Goal: Navigation & Orientation: Locate item on page

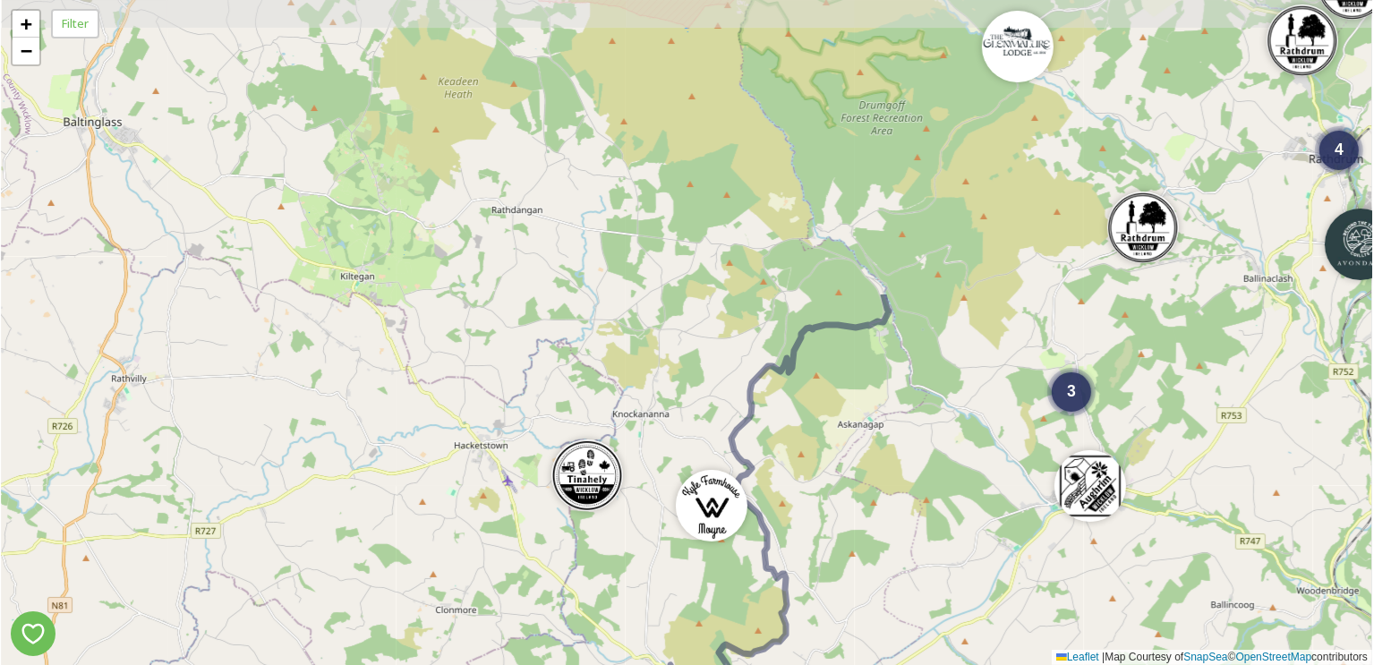
drag, startPoint x: 660, startPoint y: 261, endPoint x: 580, endPoint y: 622, distance: 369.6
click at [580, 622] on div "4 5 3 4 3 + − Leaflet | Map Courtesy of SnapSea © OpenStreetMap contributors" at bounding box center [687, 332] width 1371 height 665
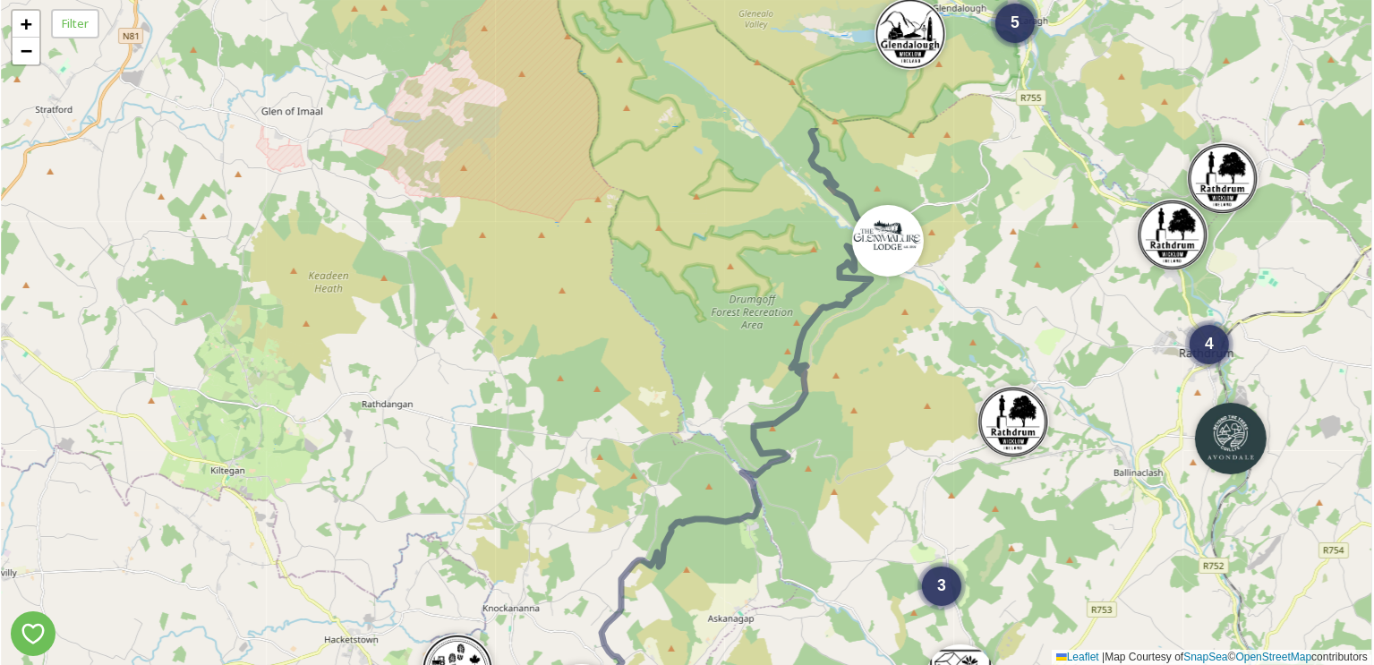
drag, startPoint x: 744, startPoint y: 361, endPoint x: 614, endPoint y: 555, distance: 233.7
click at [614, 555] on div "4 5 3 4 3 + − Leaflet | Map Courtesy of SnapSea © OpenStreetMap contributors" at bounding box center [687, 332] width 1371 height 665
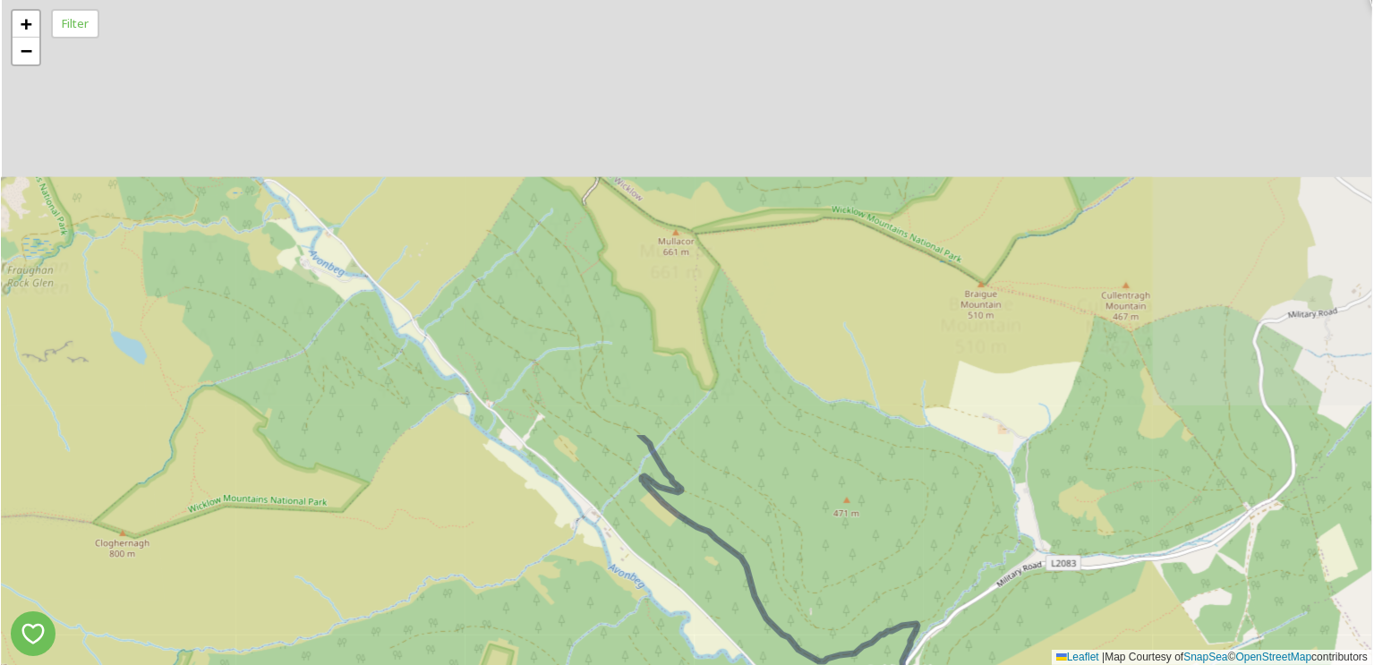
drag, startPoint x: 879, startPoint y: 272, endPoint x: 885, endPoint y: 597, distance: 325.1
click at [885, 597] on div "3 + − Leaflet | Map Courtesy of SnapSea © OpenStreetMap contributors" at bounding box center [687, 332] width 1371 height 665
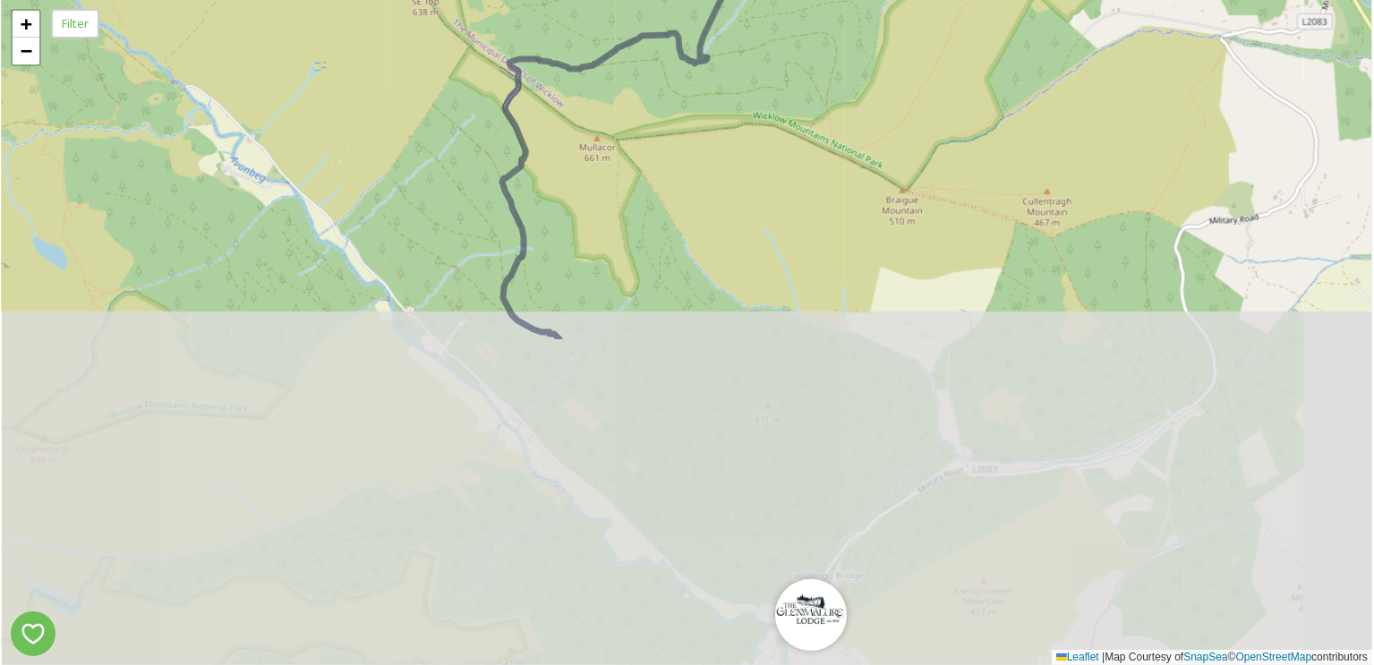
drag, startPoint x: 926, startPoint y: 434, endPoint x: 971, endPoint y: -8, distance: 444.6
click at [971, 0] on html "3 + − Leaflet | Map Courtesy of SnapSea © OpenStreetMap contributors Filter /p/…" at bounding box center [687, 332] width 1374 height 665
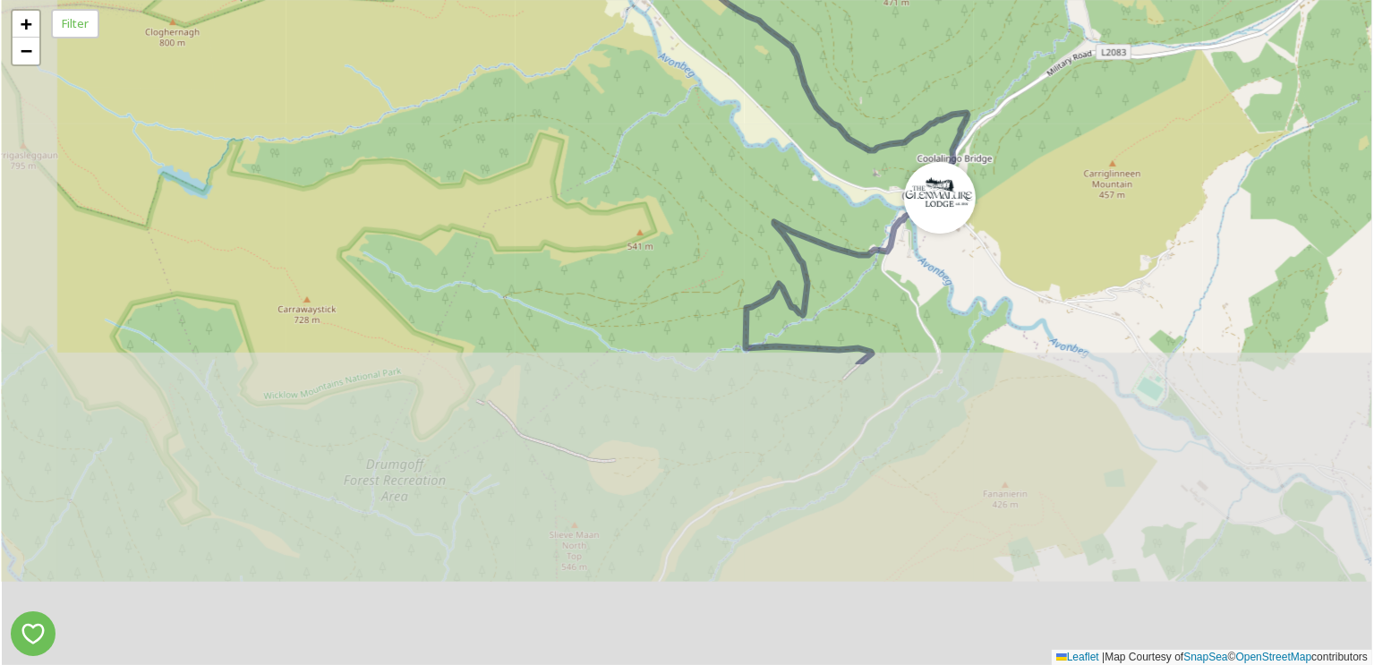
drag, startPoint x: 851, startPoint y: 422, endPoint x: 976, endPoint y: 35, distance: 406.6
click at [977, 35] on div "3 3 + − Leaflet | Map Courtesy of SnapSea © OpenStreetMap contributors" at bounding box center [687, 332] width 1371 height 665
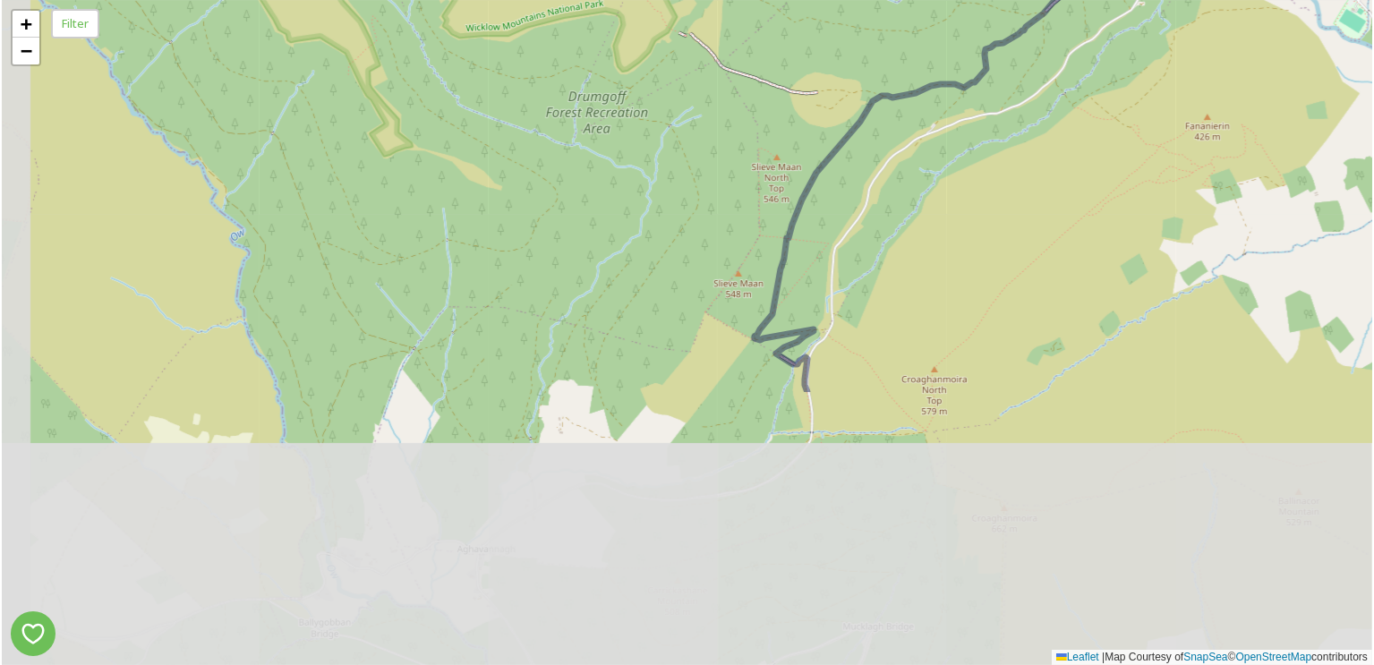
drag, startPoint x: 807, startPoint y: 450, endPoint x: 996, endPoint y: 120, distance: 380.6
click at [996, 120] on div "3 + − Leaflet | Map Courtesy of SnapSea © OpenStreetMap contributors" at bounding box center [687, 332] width 1371 height 665
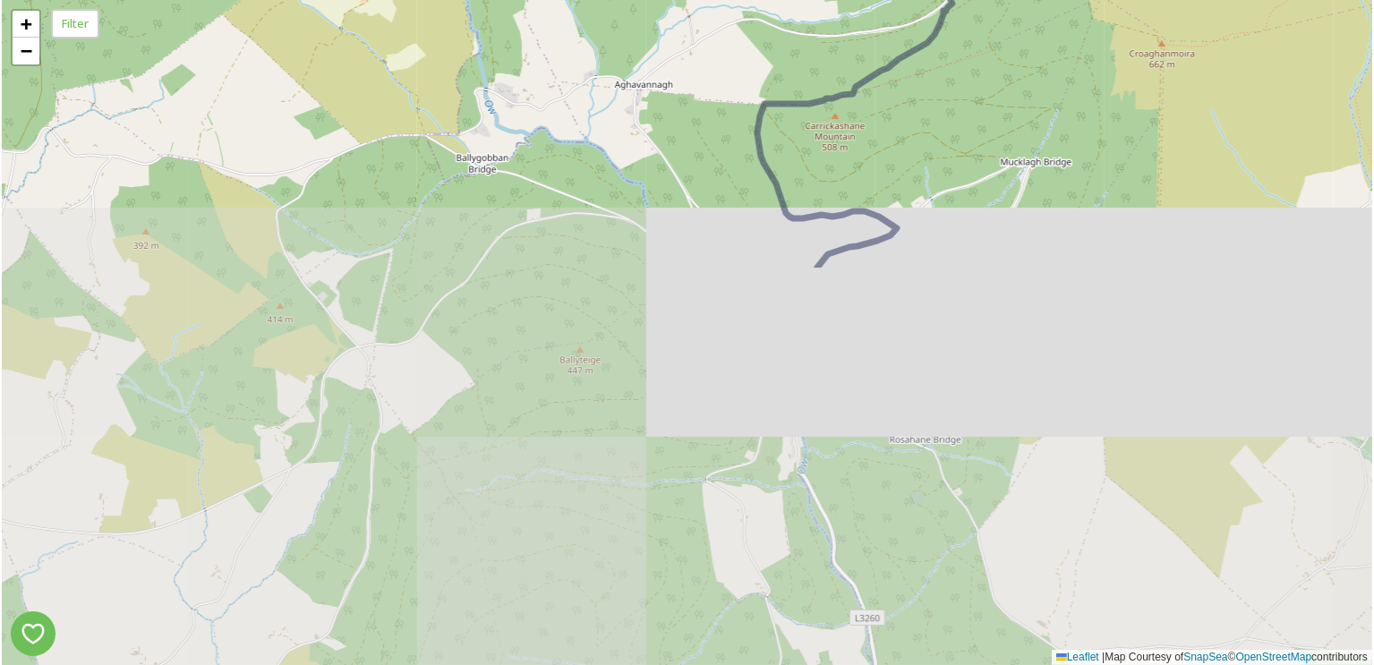
drag, startPoint x: 774, startPoint y: 414, endPoint x: 920, endPoint y: -41, distance: 477.7
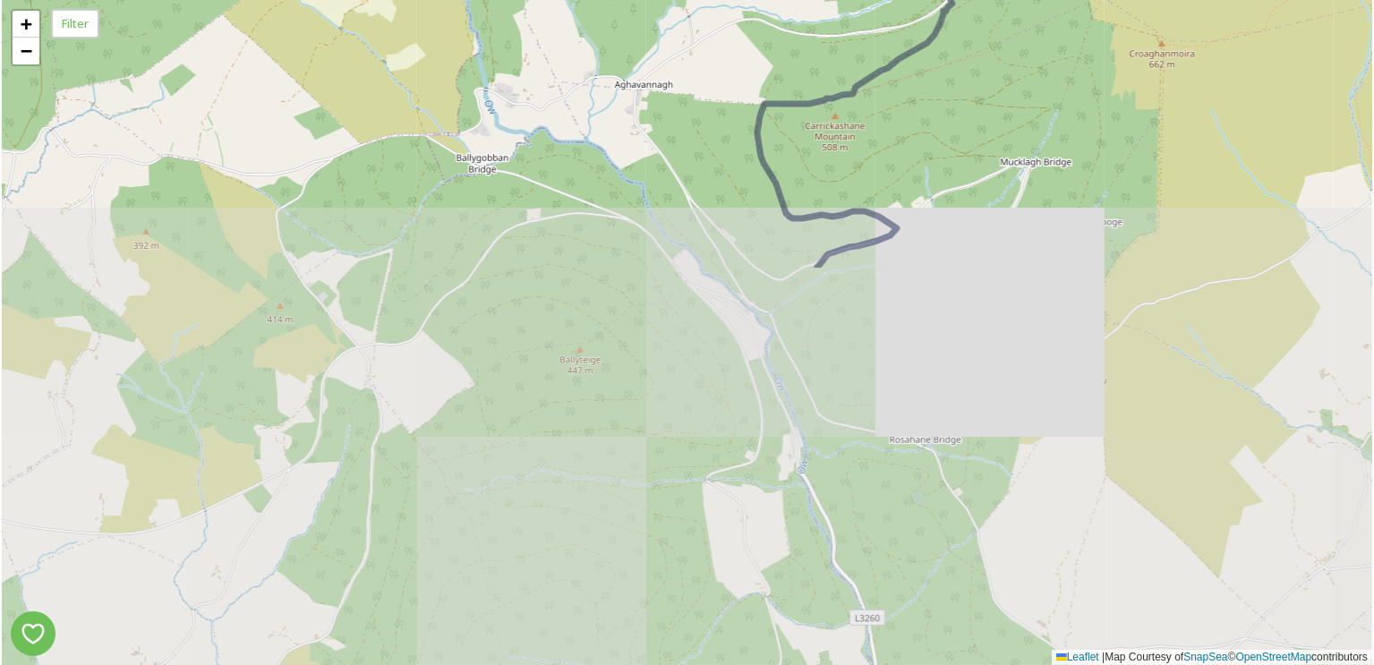
click at [920, 0] on html "3 + − Leaflet | Map Courtesy of SnapSea © OpenStreetMap contributors Filter /p/…" at bounding box center [687, 332] width 1374 height 665
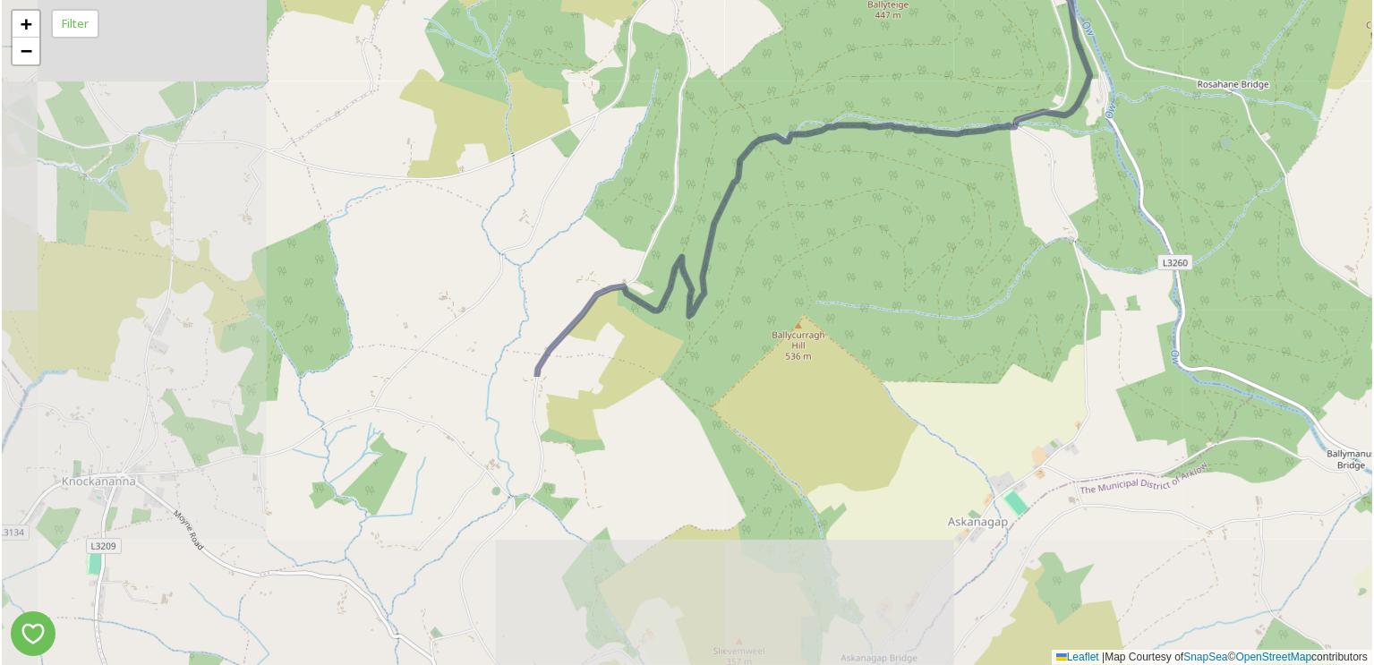
drag, startPoint x: 756, startPoint y: 458, endPoint x: 1064, endPoint y: 102, distance: 470.4
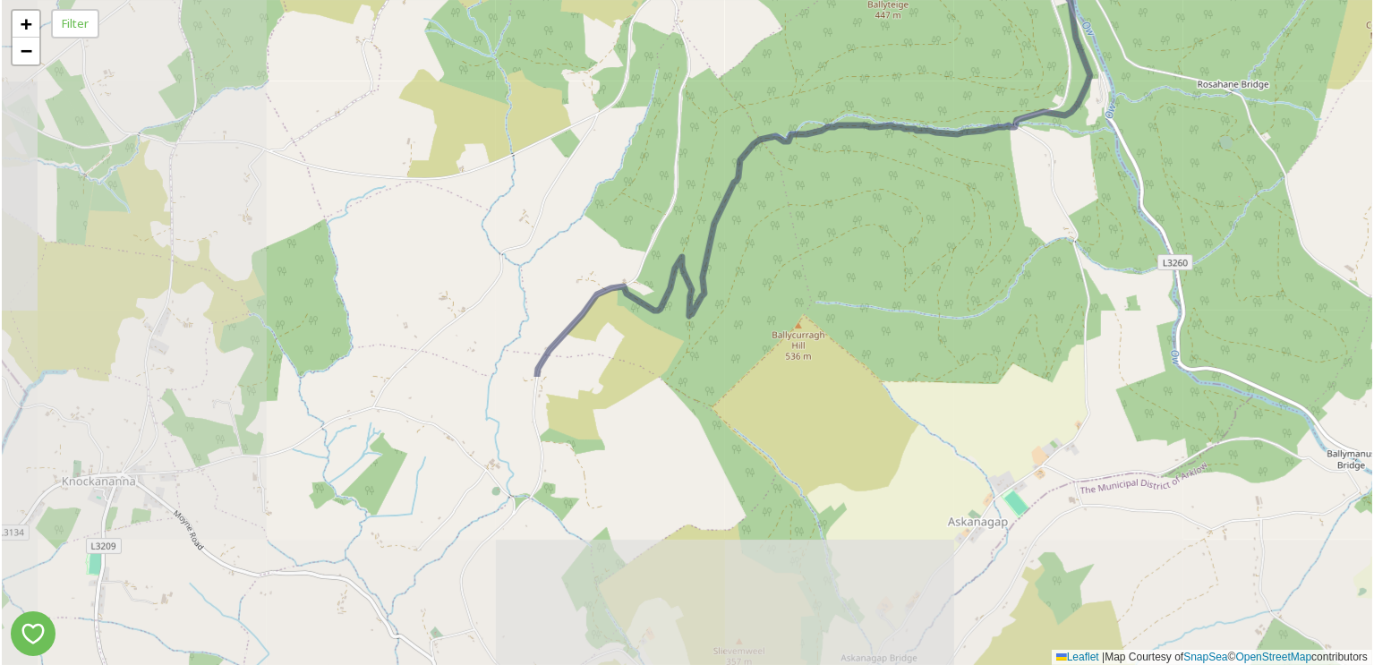
click at [1064, 102] on div "3 + − Leaflet | Map Courtesy of SnapSea © OpenStreetMap contributors" at bounding box center [687, 332] width 1371 height 665
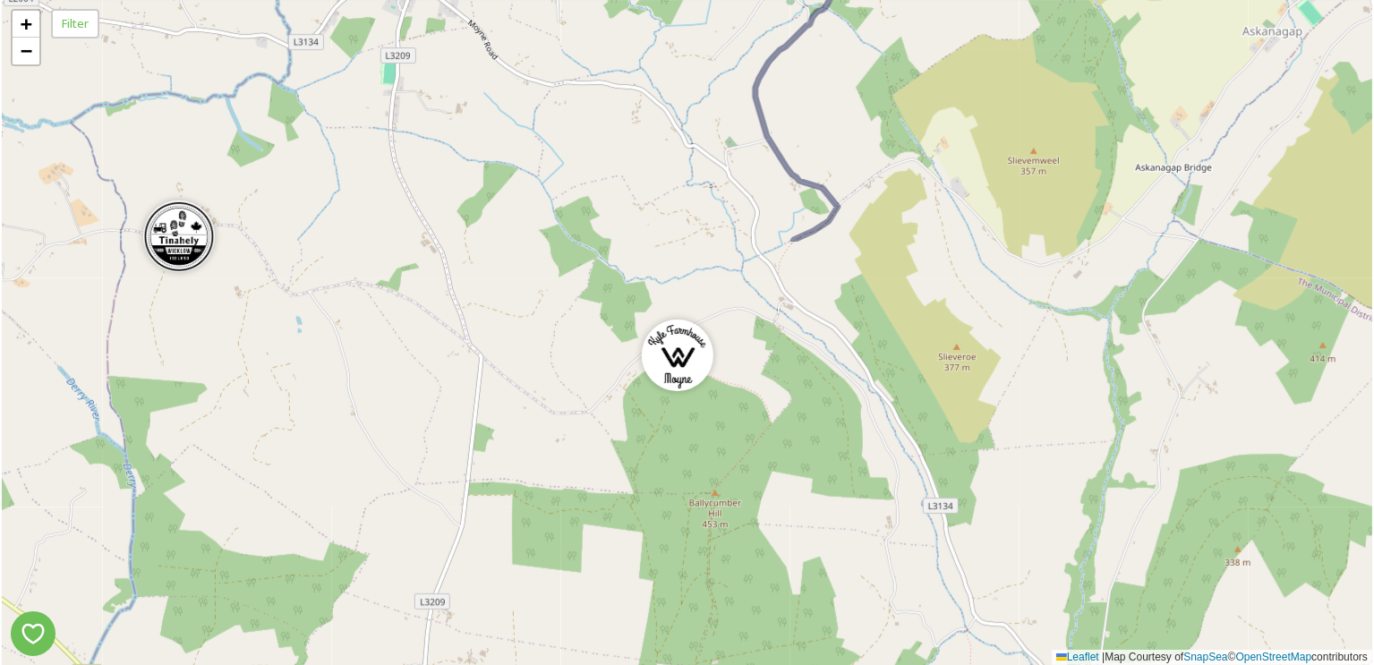
drag, startPoint x: 837, startPoint y: 382, endPoint x: 1132, endPoint y: -108, distance: 572.3
click at [1132, 0] on html "+ − Leaflet | Map Courtesy of SnapSea © OpenStreetMap contributors Filter /p/ma…" at bounding box center [687, 332] width 1374 height 665
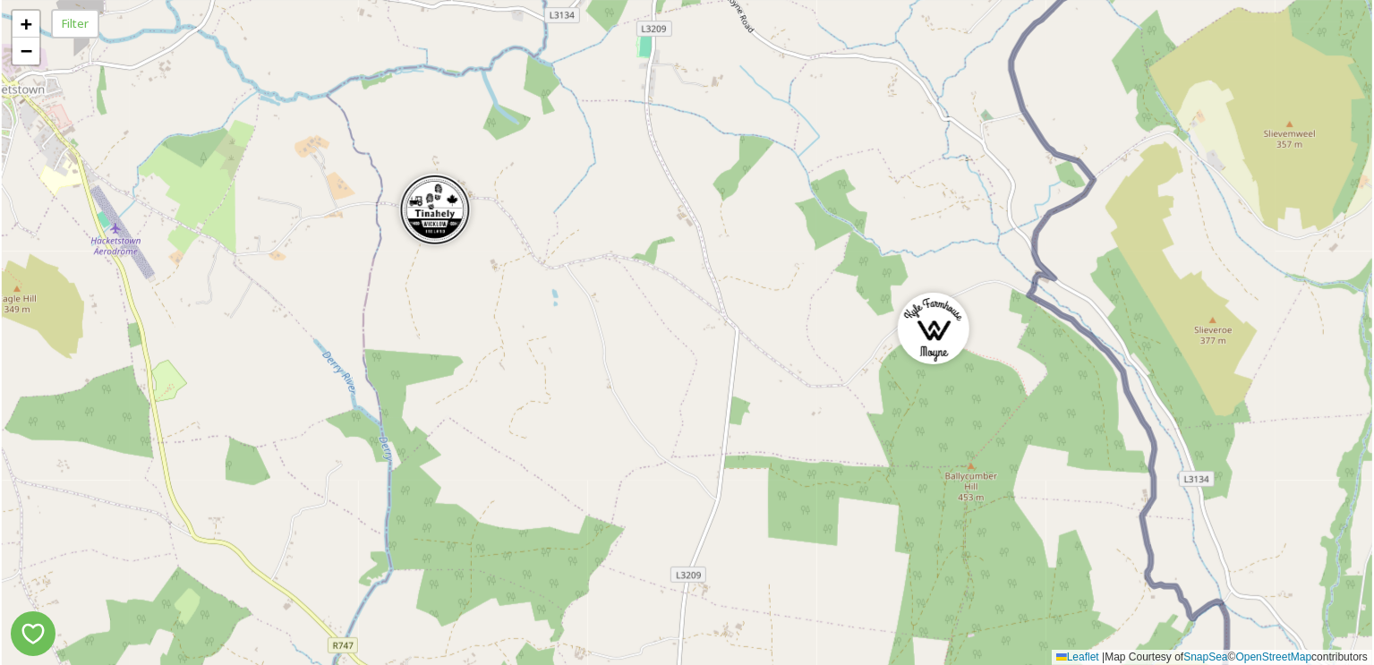
drag, startPoint x: 772, startPoint y: 439, endPoint x: 1028, endPoint y: 412, distance: 257.5
click at [1028, 412] on div "3 + − Leaflet | Map Courtesy of SnapSea © OpenStreetMap contributors" at bounding box center [687, 332] width 1371 height 665
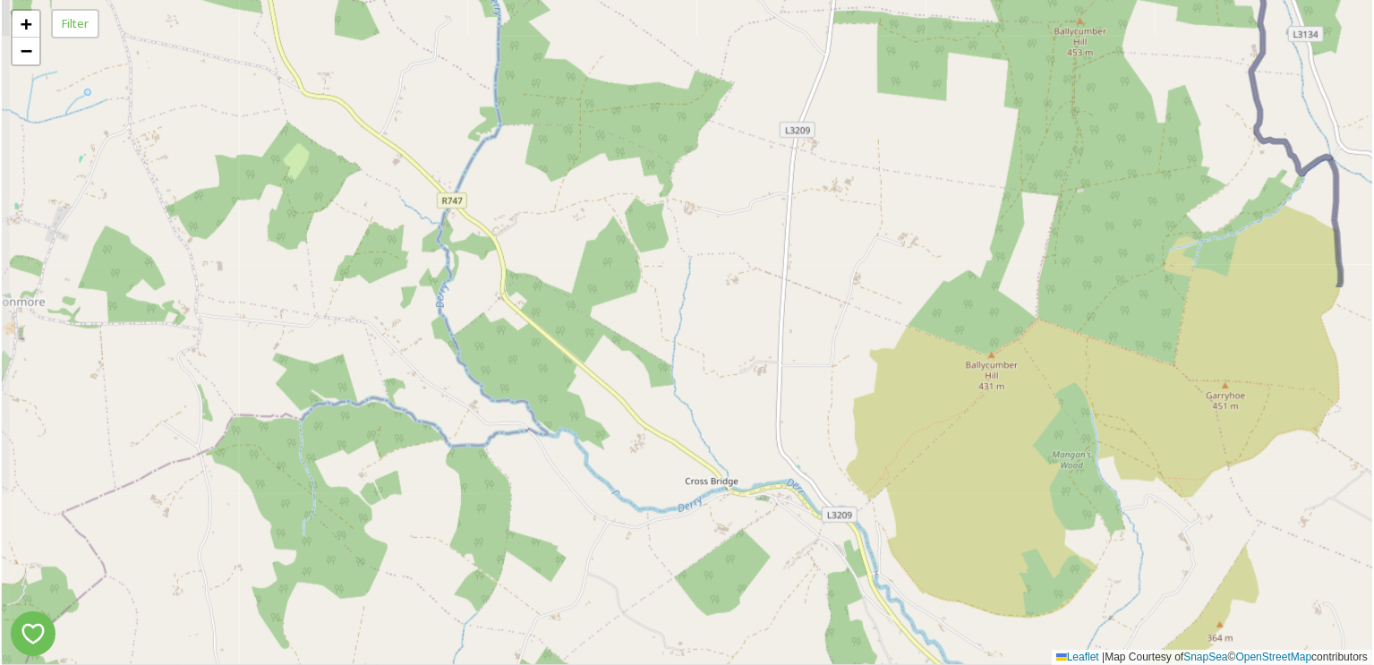
drag, startPoint x: 871, startPoint y: 261, endPoint x: 915, endPoint y: -33, distance: 297.8
click at [915, 0] on html "3 + − Leaflet | Map Courtesy of SnapSea © OpenStreetMap contributors Filter /p/…" at bounding box center [687, 332] width 1374 height 665
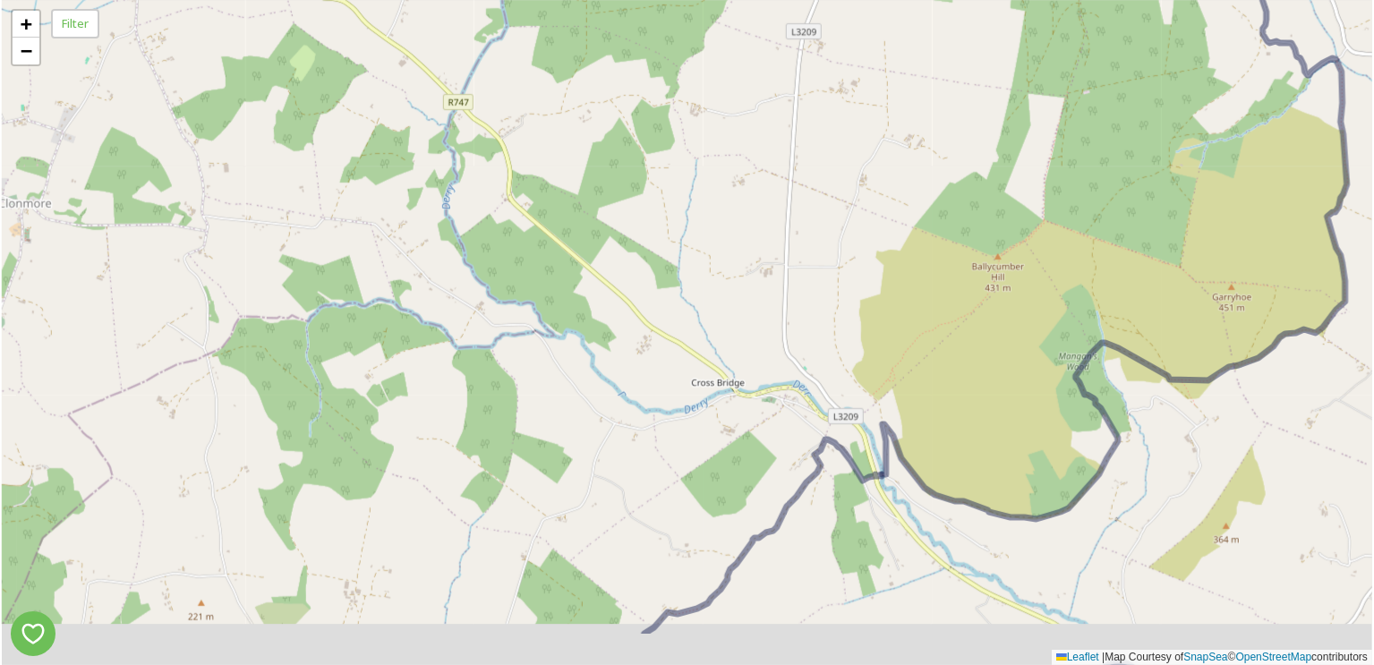
drag, startPoint x: 907, startPoint y: 391, endPoint x: 911, endPoint y: -10, distance: 401.2
click at [911, 0] on html "3 + − Leaflet | Map Courtesy of SnapSea © OpenStreetMap contributors Filter /p/…" at bounding box center [687, 332] width 1374 height 665
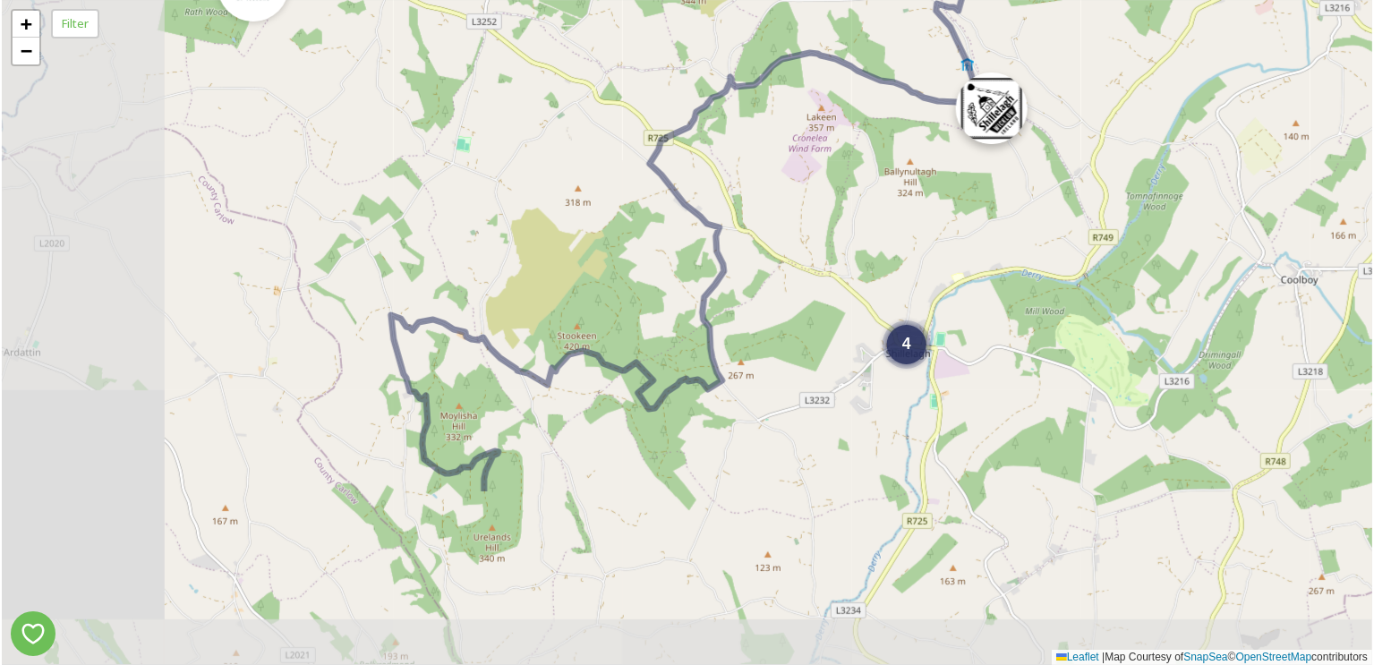
drag, startPoint x: 777, startPoint y: 328, endPoint x: 999, endPoint y: 134, distance: 294.5
click at [999, 134] on img at bounding box center [992, 109] width 72 height 72
